Goal: Transaction & Acquisition: Purchase product/service

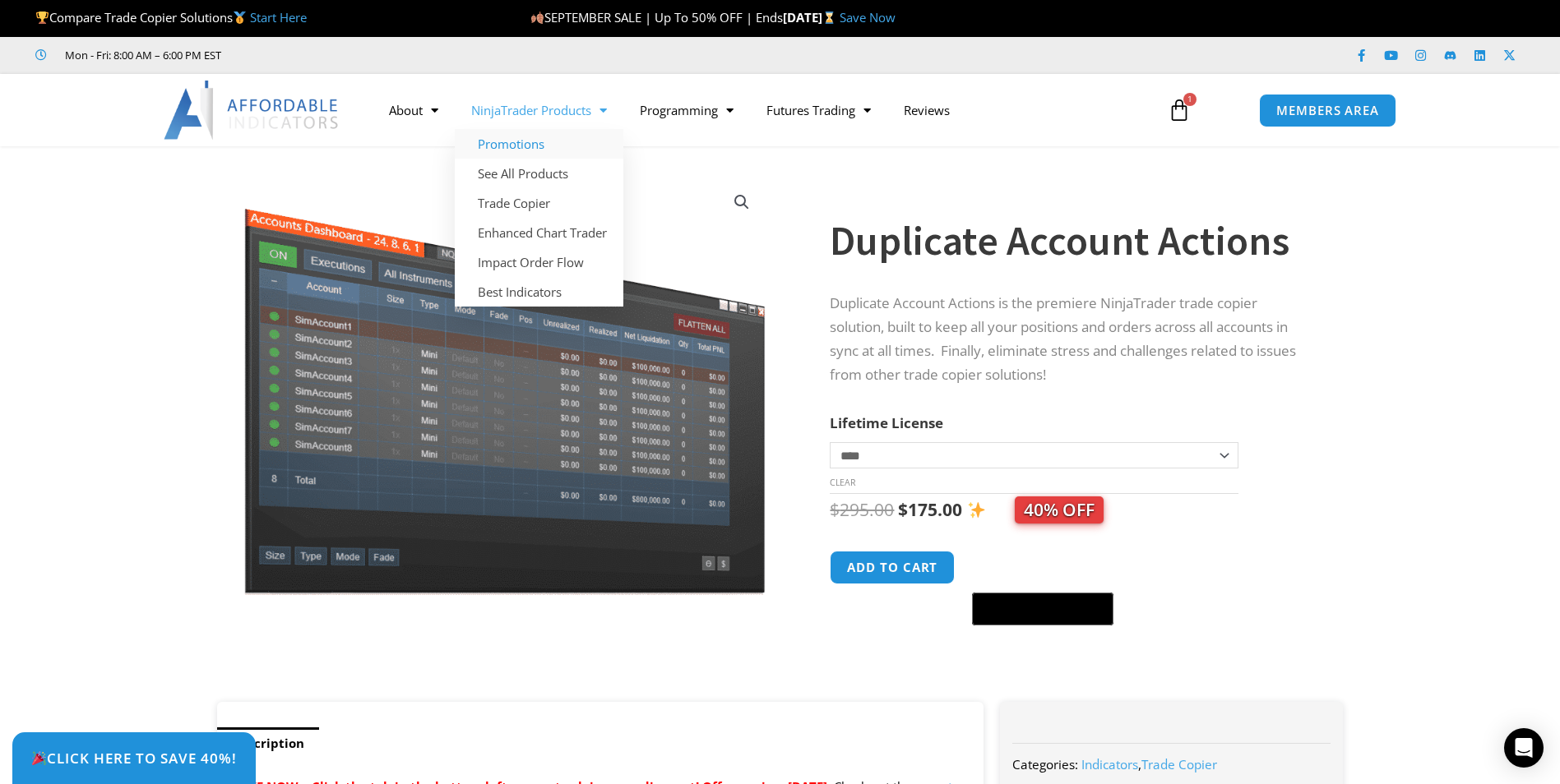
click at [507, 138] on link "Promotions" at bounding box center [539, 143] width 168 height 29
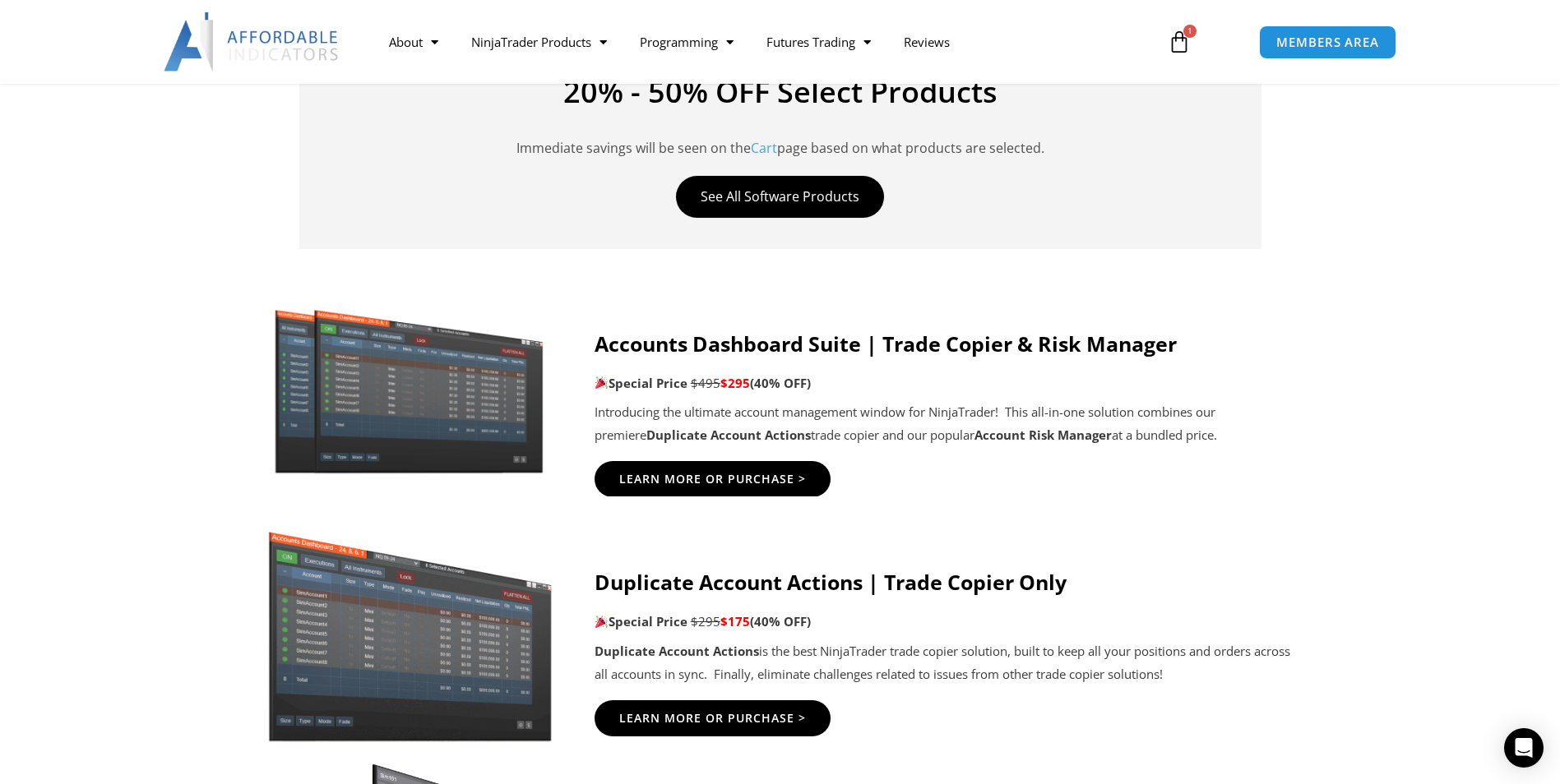
scroll to position [823, 0]
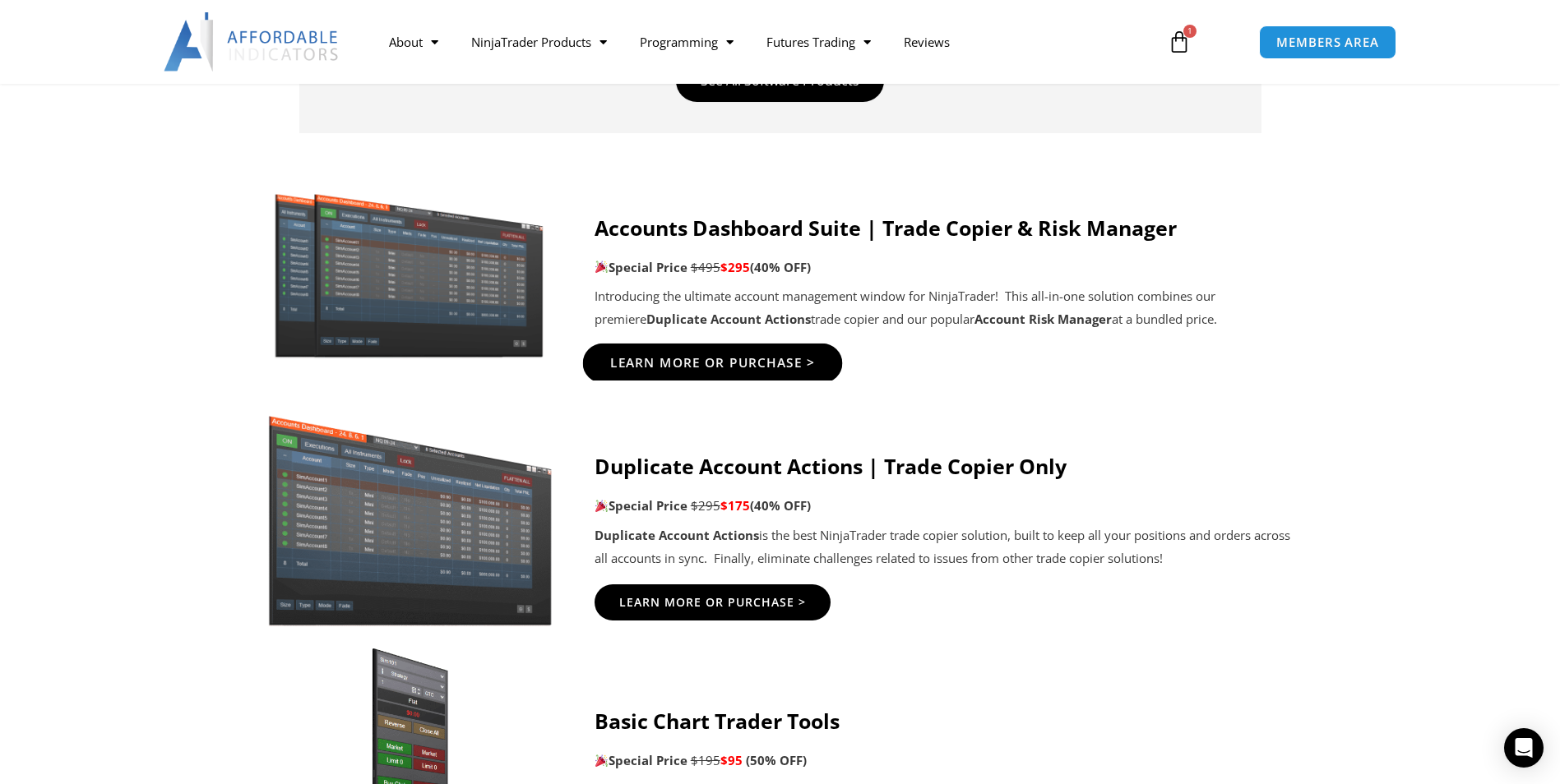
click at [699, 349] on link "Learn More Or Purchase >" at bounding box center [712, 363] width 260 height 40
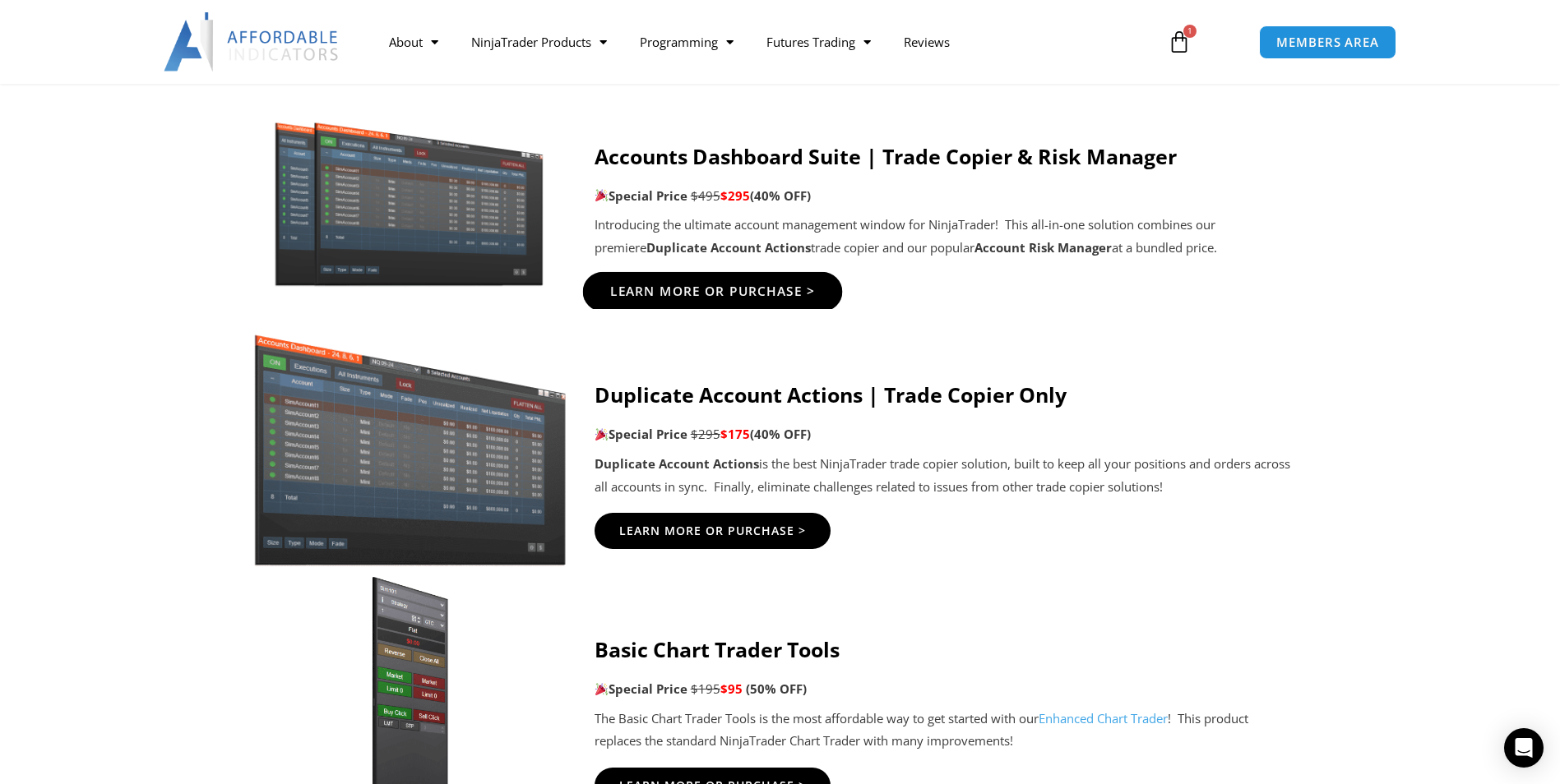
scroll to position [986, 0]
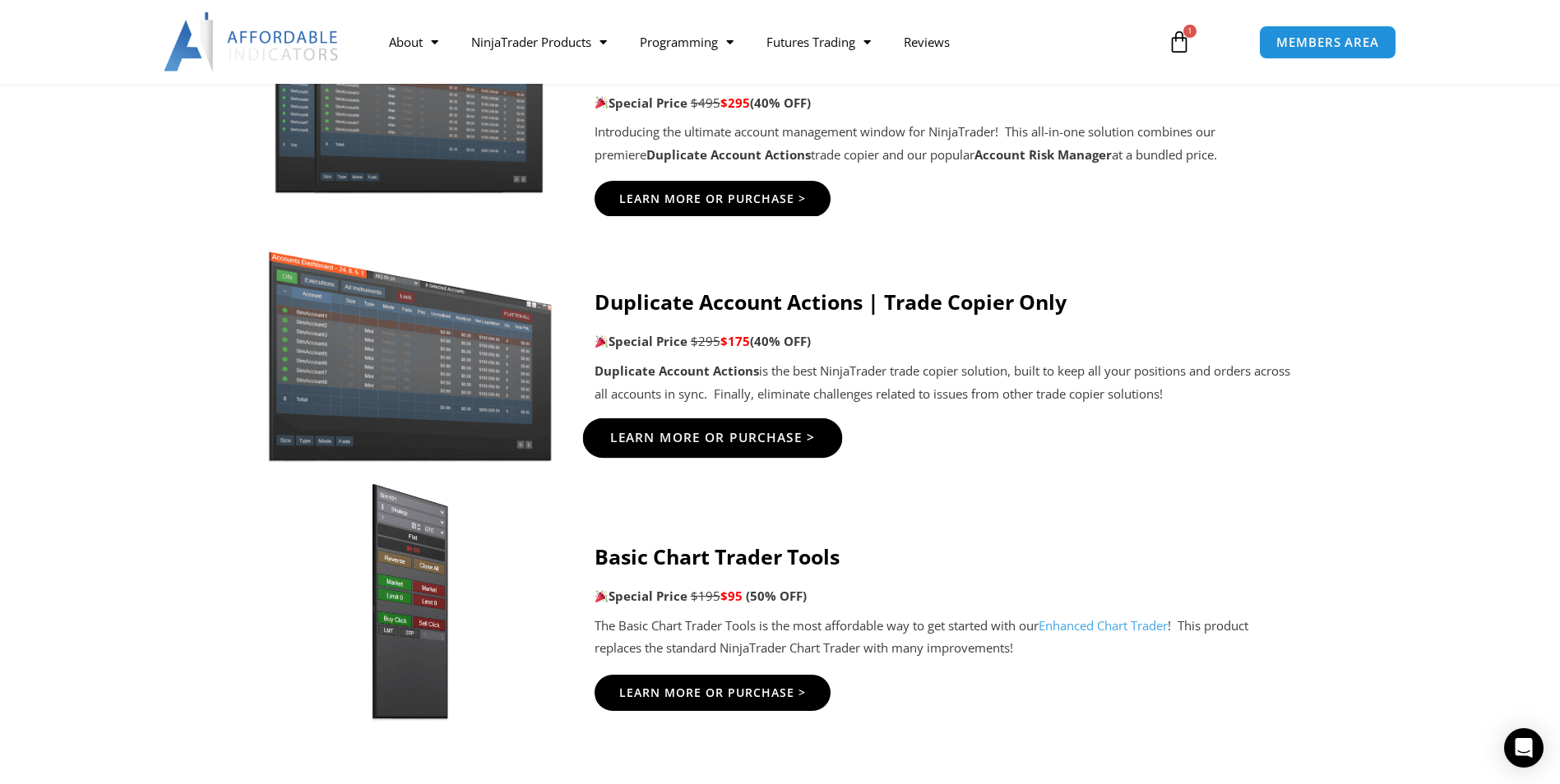
click at [708, 432] on span "Learn More Or Purchase >" at bounding box center [712, 437] width 206 height 12
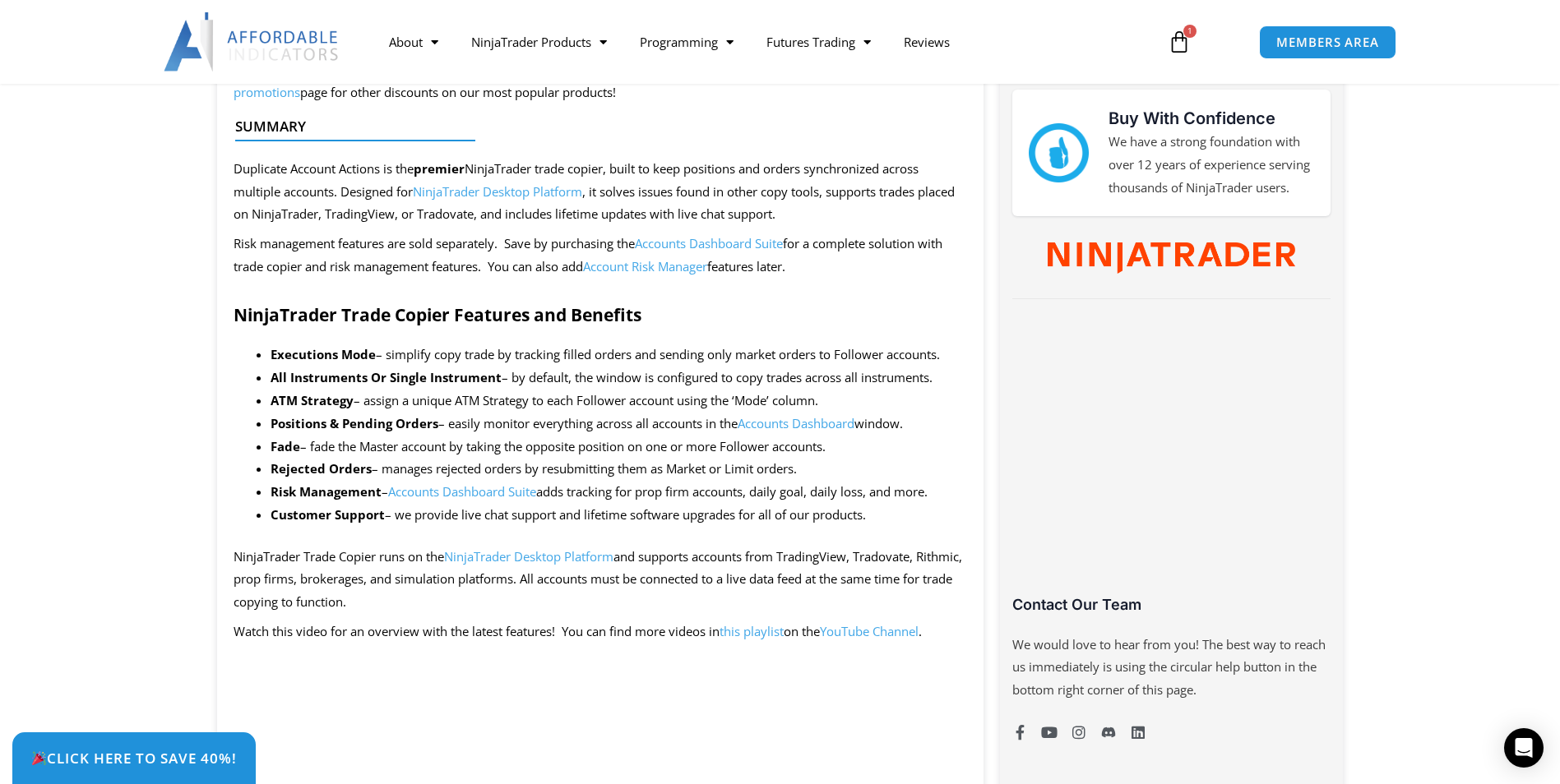
scroll to position [575, 0]
